Goal: Task Accomplishment & Management: Use online tool/utility

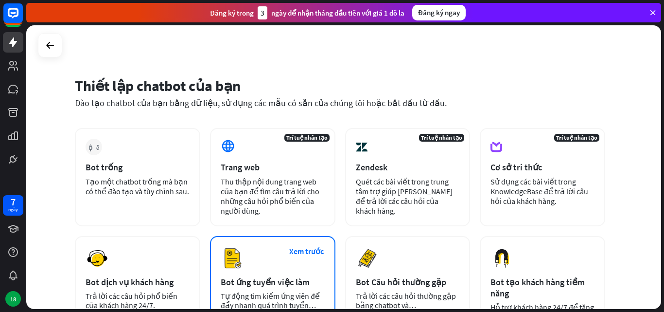
scroll to position [49, 0]
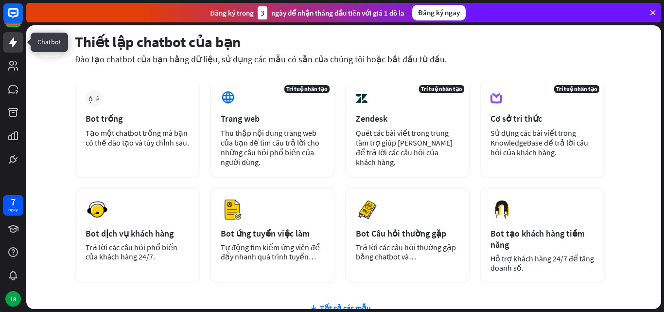
click at [16, 43] on icon at bounding box center [13, 42] width 12 height 12
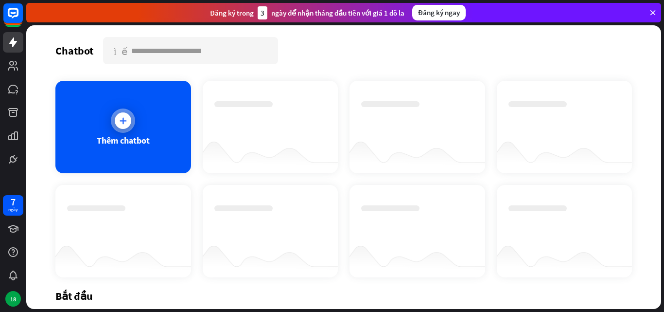
click at [130, 108] on div "Thêm chatbot" at bounding box center [123, 127] width 136 height 92
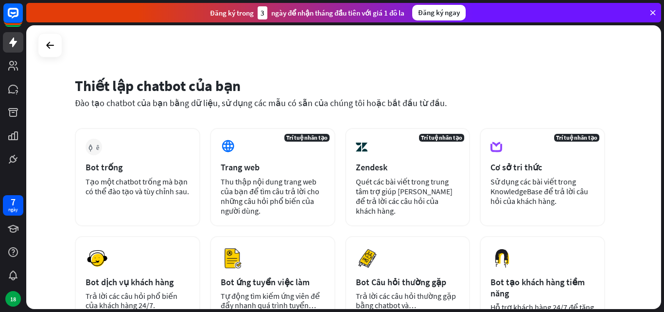
click at [651, 14] on icon at bounding box center [653, 12] width 9 height 9
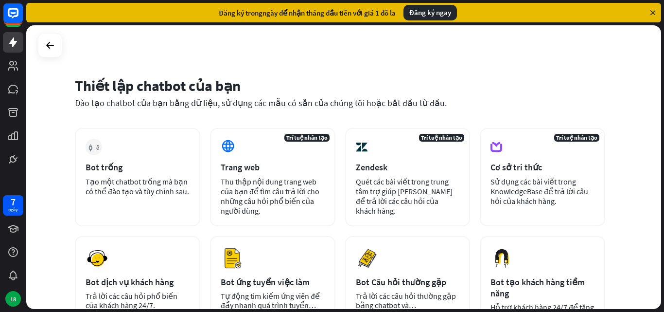
click at [654, 13] on icon at bounding box center [653, 12] width 9 height 9
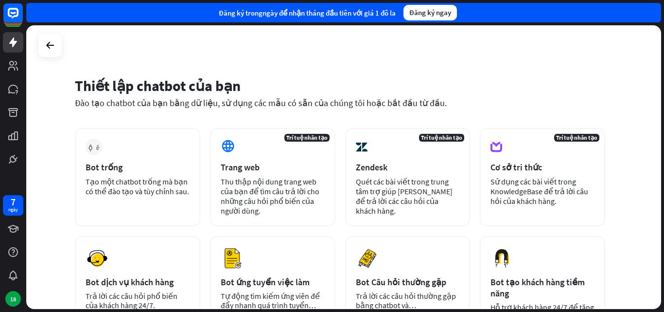
click at [654, 13] on div "Đăng ký trong ngày để nhận tháng đầu tiên với giá 1 đô la Đăng ký ngay" at bounding box center [343, 12] width 635 height 19
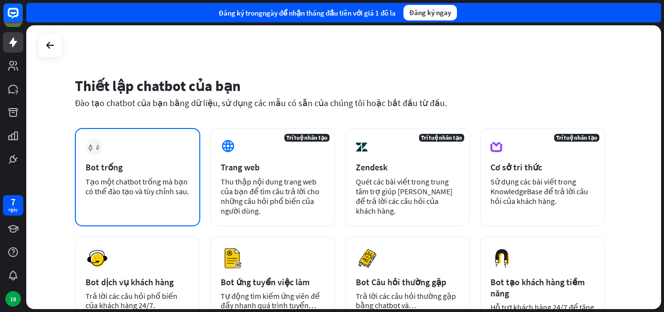
scroll to position [140, 0]
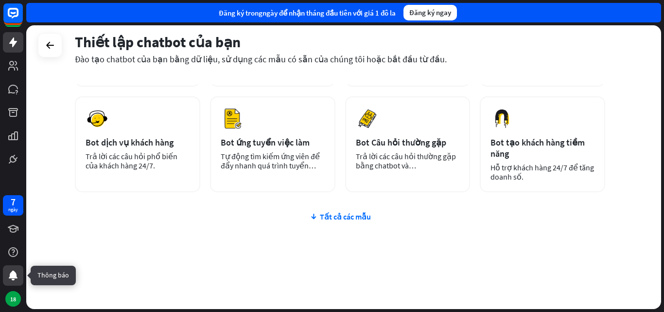
click at [9, 272] on icon at bounding box center [13, 275] width 12 height 12
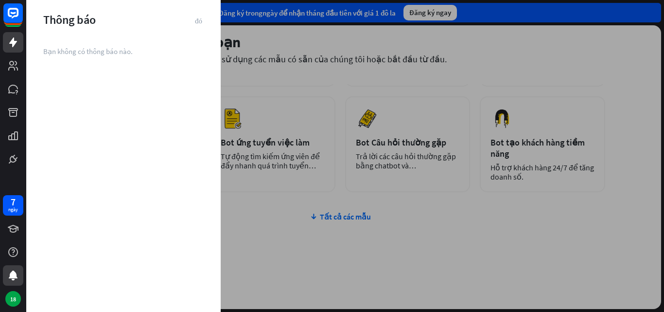
click at [246, 15] on div at bounding box center [345, 156] width 638 height 312
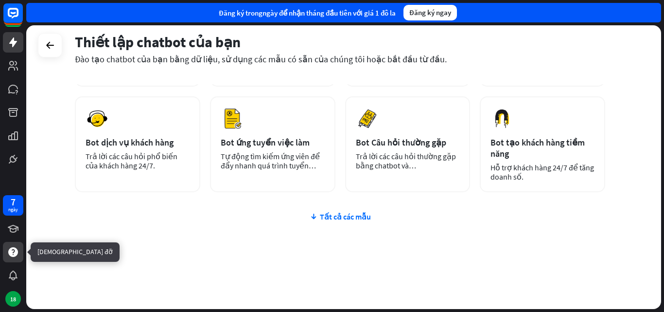
click at [9, 252] on icon at bounding box center [13, 252] width 10 height 10
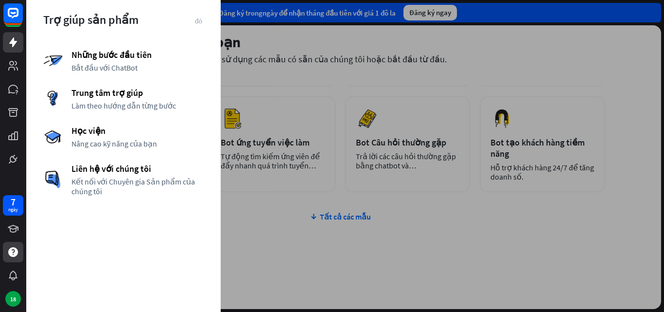
click at [271, 46] on div at bounding box center [345, 156] width 638 height 312
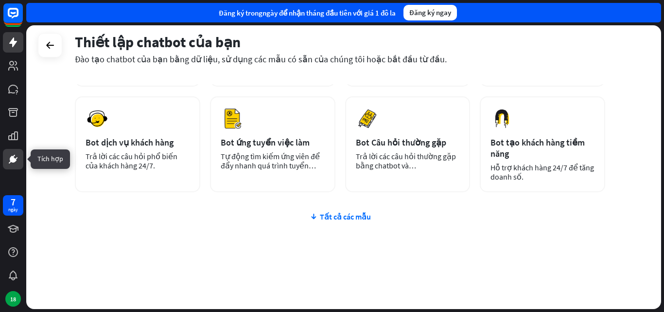
click at [18, 157] on icon at bounding box center [13, 159] width 12 height 12
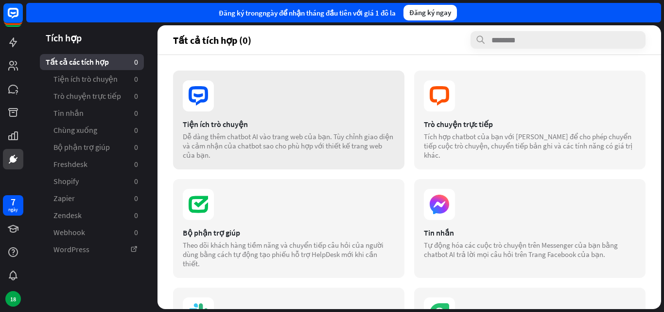
click at [256, 120] on div "Tiện ích trò chuyện" at bounding box center [289, 124] width 212 height 10
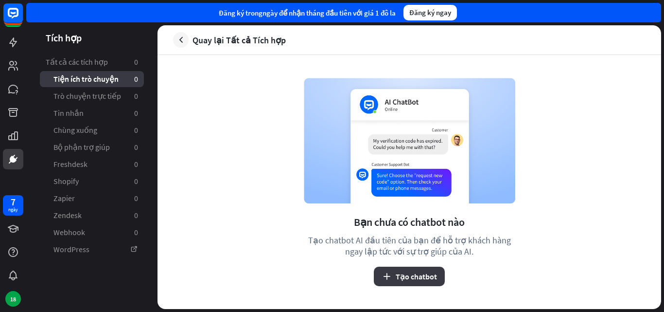
click at [396, 279] on font "Tạo chatbot" at bounding box center [416, 276] width 41 height 10
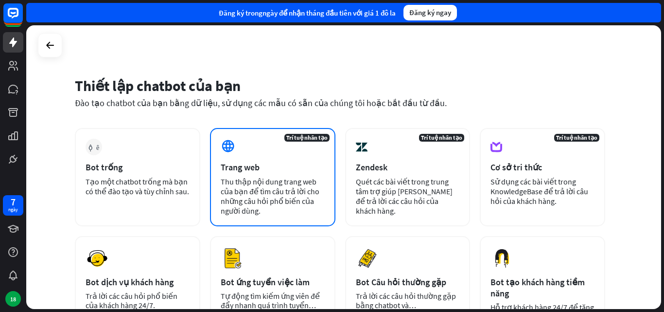
click at [274, 181] on font "Thu thập nội dung trang web của bạn để tìm câu trả lời cho những câu hỏi phổ bi…" at bounding box center [270, 196] width 99 height 39
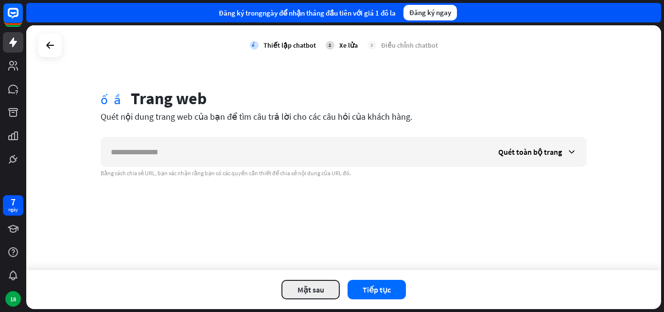
click at [307, 286] on font "Mặt sau" at bounding box center [311, 289] width 27 height 10
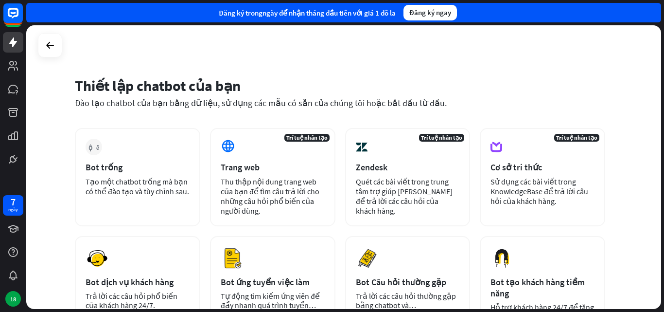
scroll to position [140, 0]
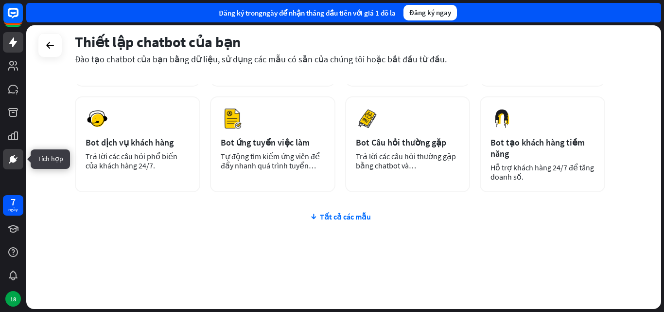
click at [7, 156] on icon at bounding box center [13, 159] width 12 height 12
